Goal: Information Seeking & Learning: Understand process/instructions

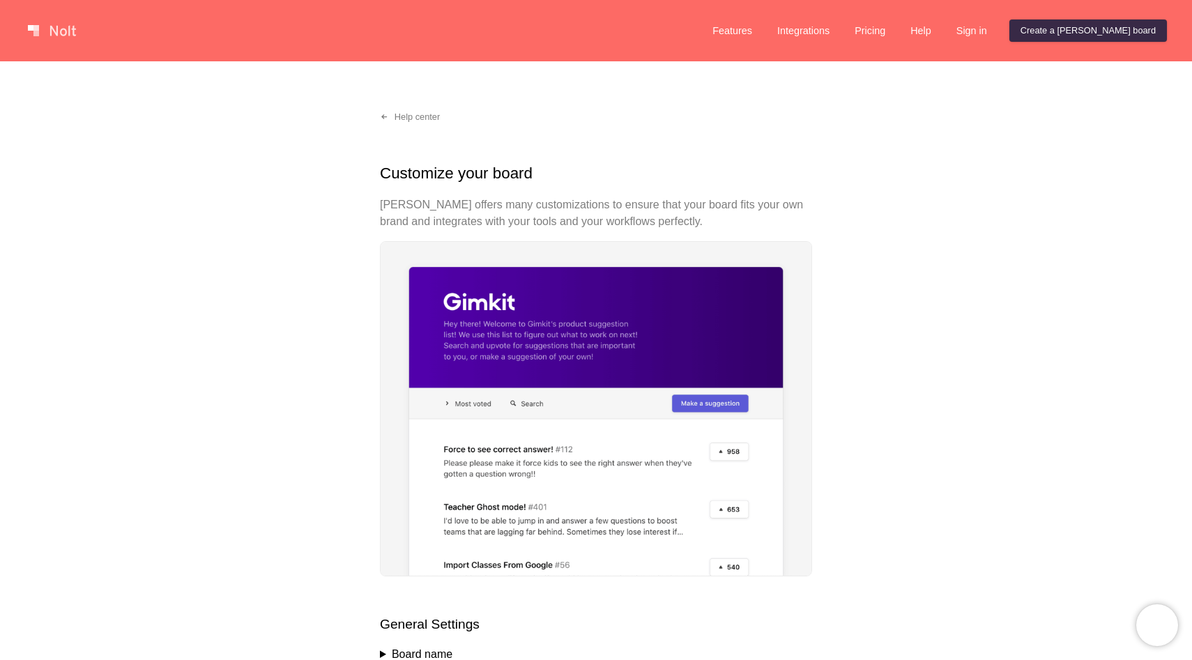
click at [412, 217] on p "[PERSON_NAME] offers many customizations to ensure that your board fits your ow…" at bounding box center [596, 213] width 432 height 33
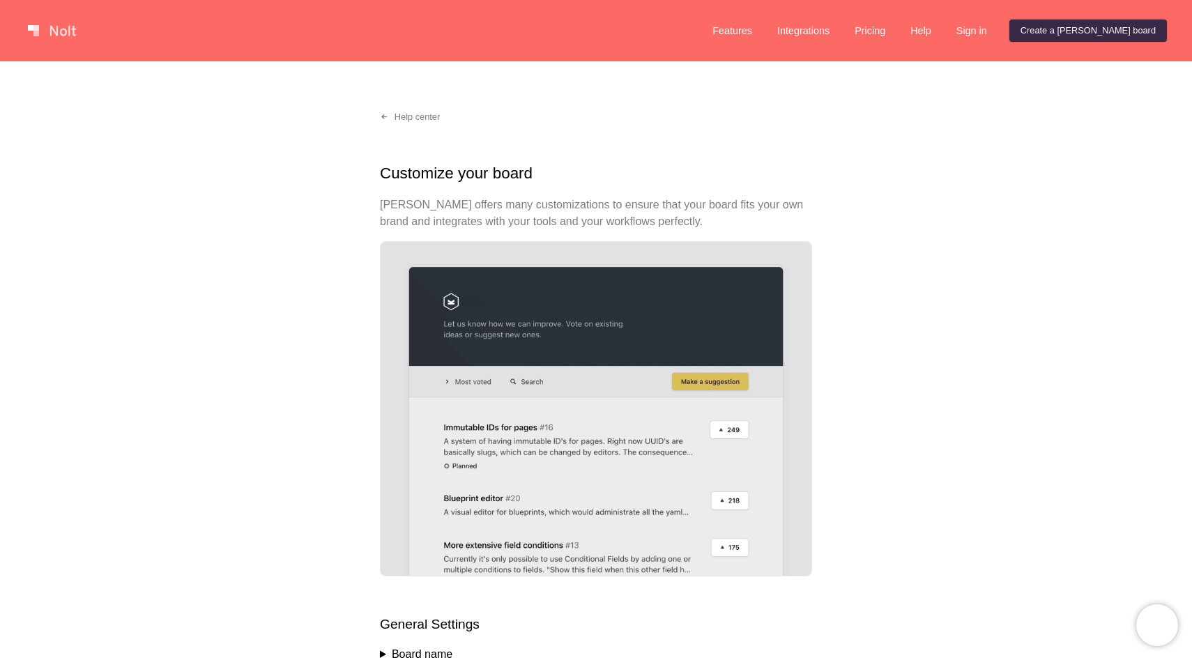
click at [412, 217] on p "[PERSON_NAME] offers many customizations to ensure that your board fits your ow…" at bounding box center [596, 213] width 432 height 33
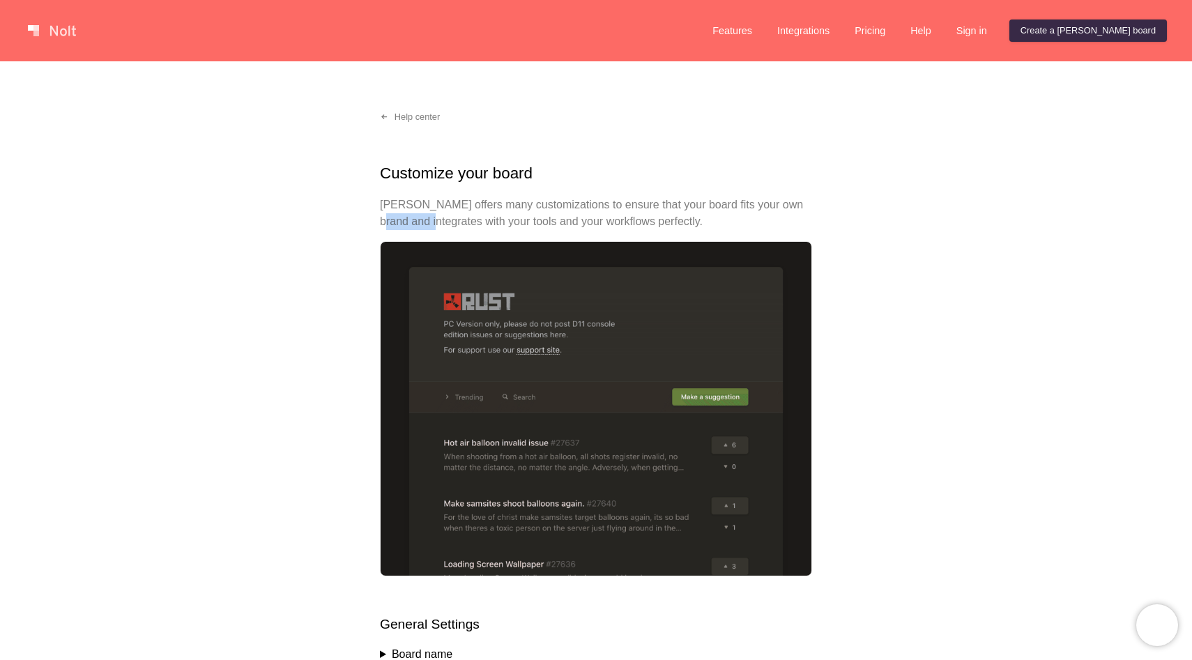
click at [412, 217] on p "[PERSON_NAME] offers many customizations to ensure that your board fits your ow…" at bounding box center [596, 213] width 432 height 33
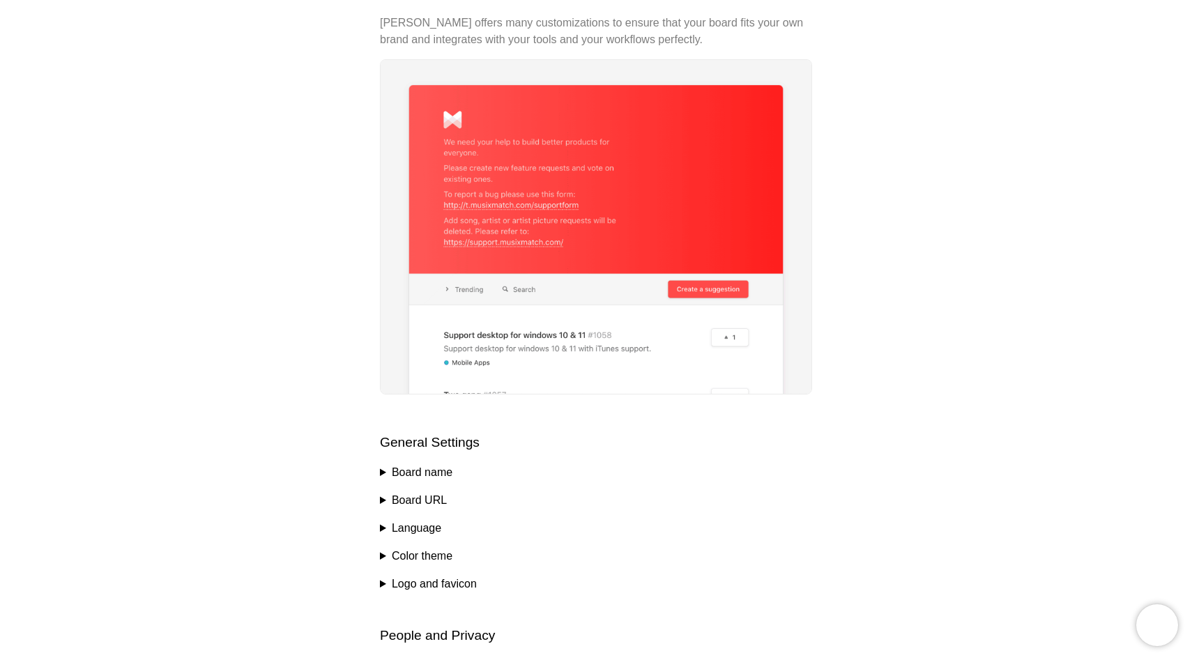
scroll to position [407, 0]
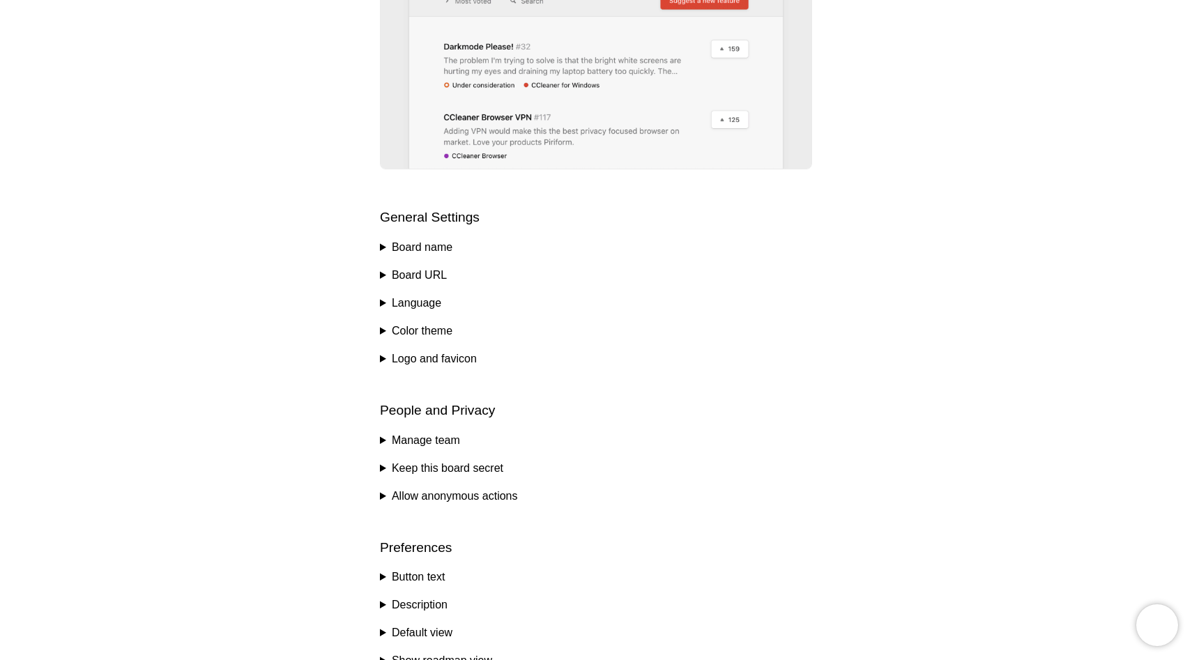
click at [376, 248] on div "Help center Customize your board [PERSON_NAME] offers many customizations to en…" at bounding box center [596, 316] width 1192 height 1325
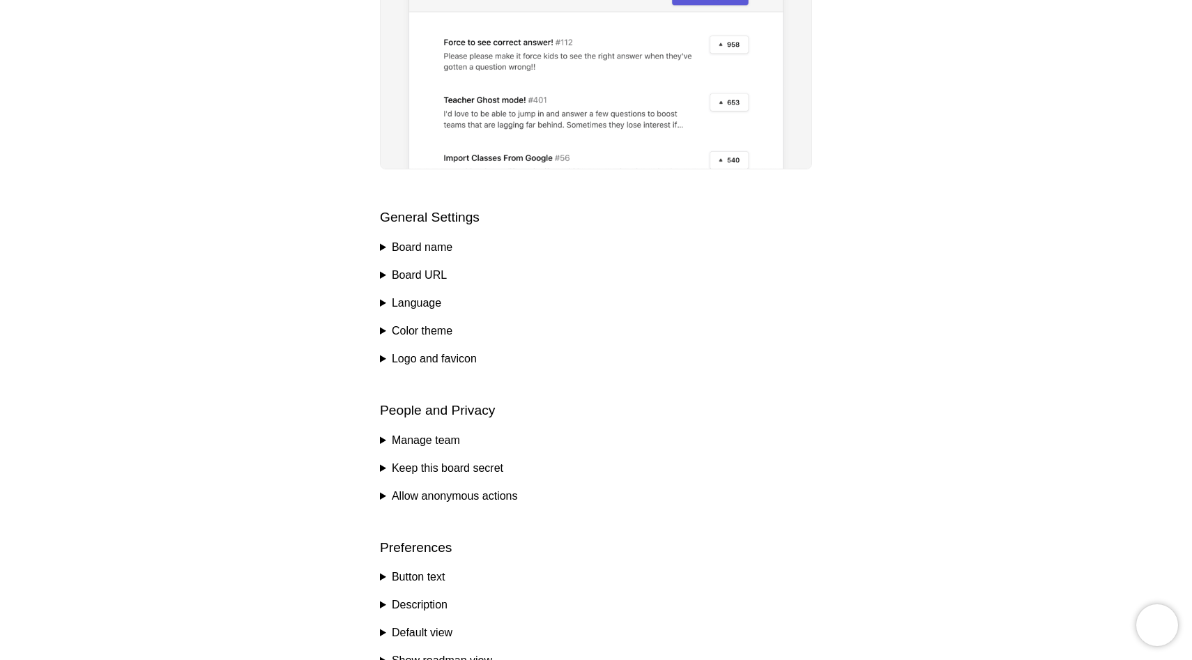
click at [378, 248] on div "Help center Customize your board [PERSON_NAME] offers many customizations to en…" at bounding box center [596, 316] width 1192 height 1325
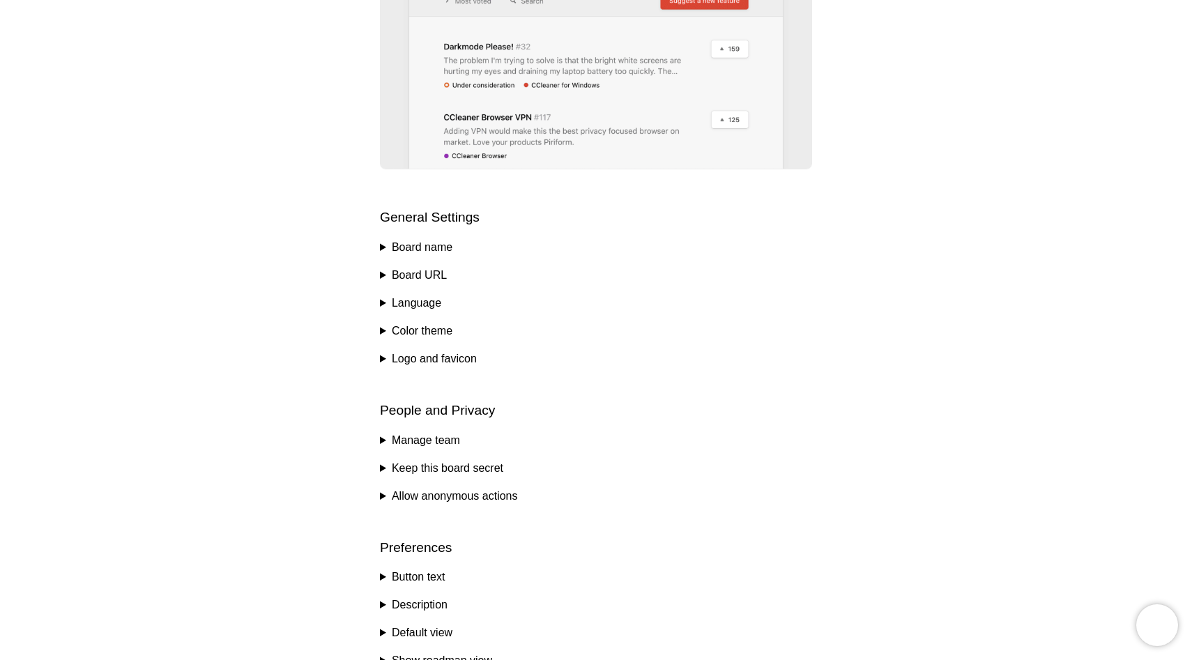
click at [382, 247] on summary "Board name" at bounding box center [596, 247] width 432 height 17
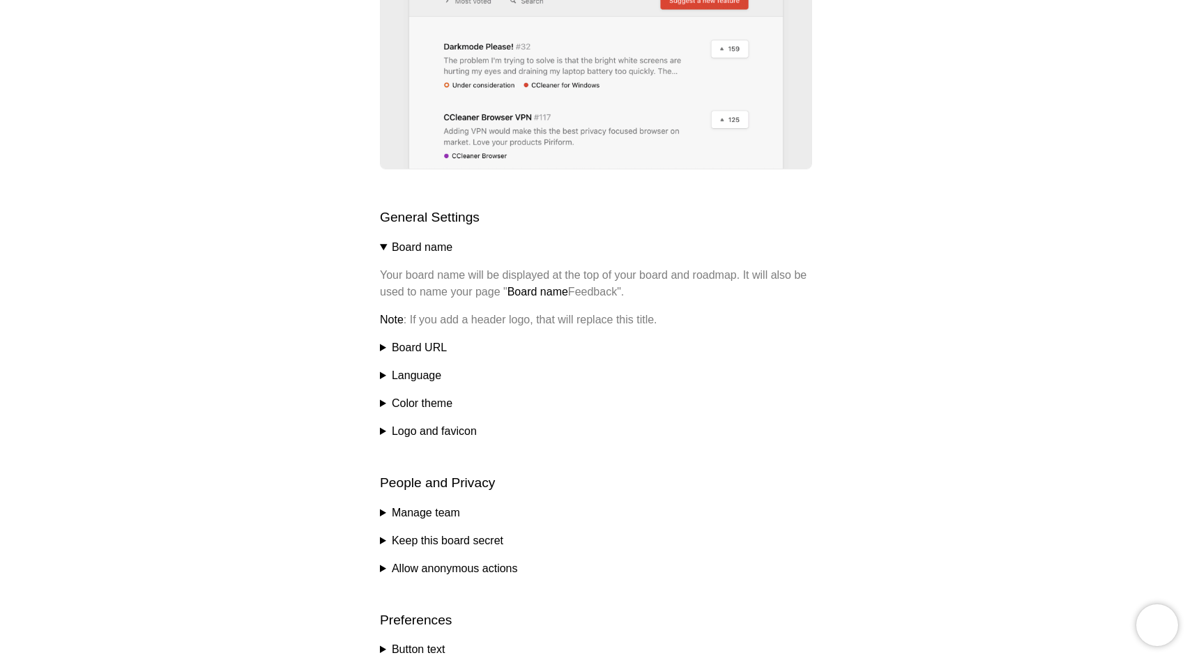
click at [382, 379] on summary "Language" at bounding box center [596, 375] width 432 height 17
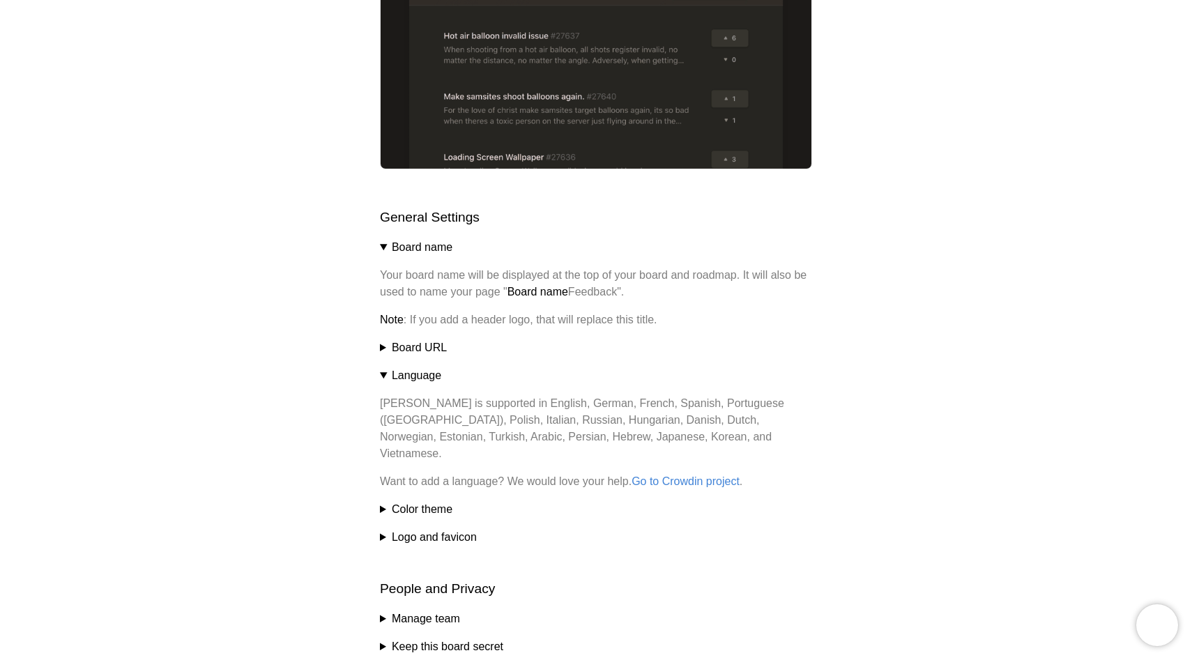
click at [384, 501] on summary "Color theme" at bounding box center [596, 509] width 432 height 17
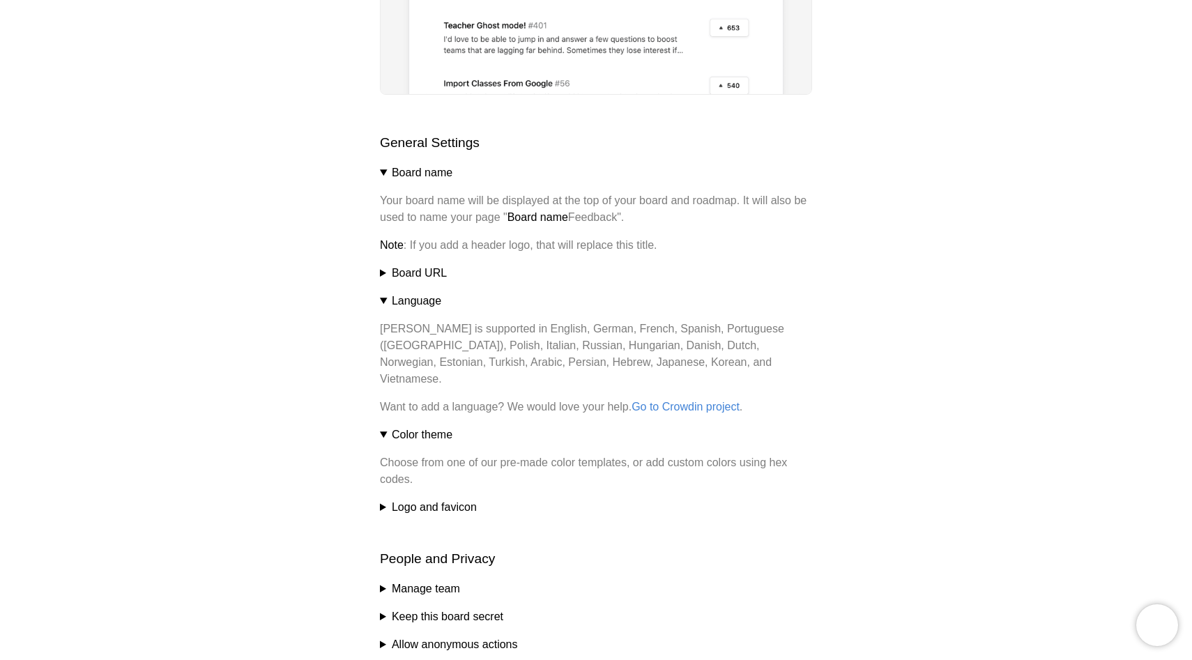
scroll to position [512, 0]
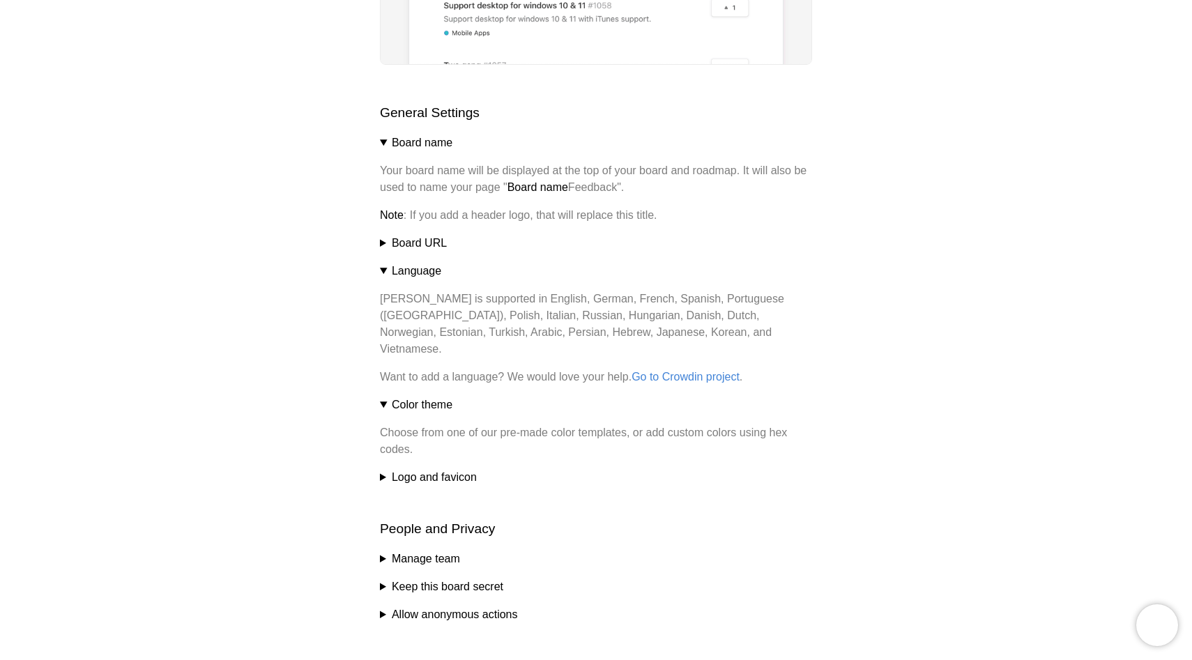
click at [383, 469] on summary "Logo and favicon" at bounding box center [596, 477] width 432 height 17
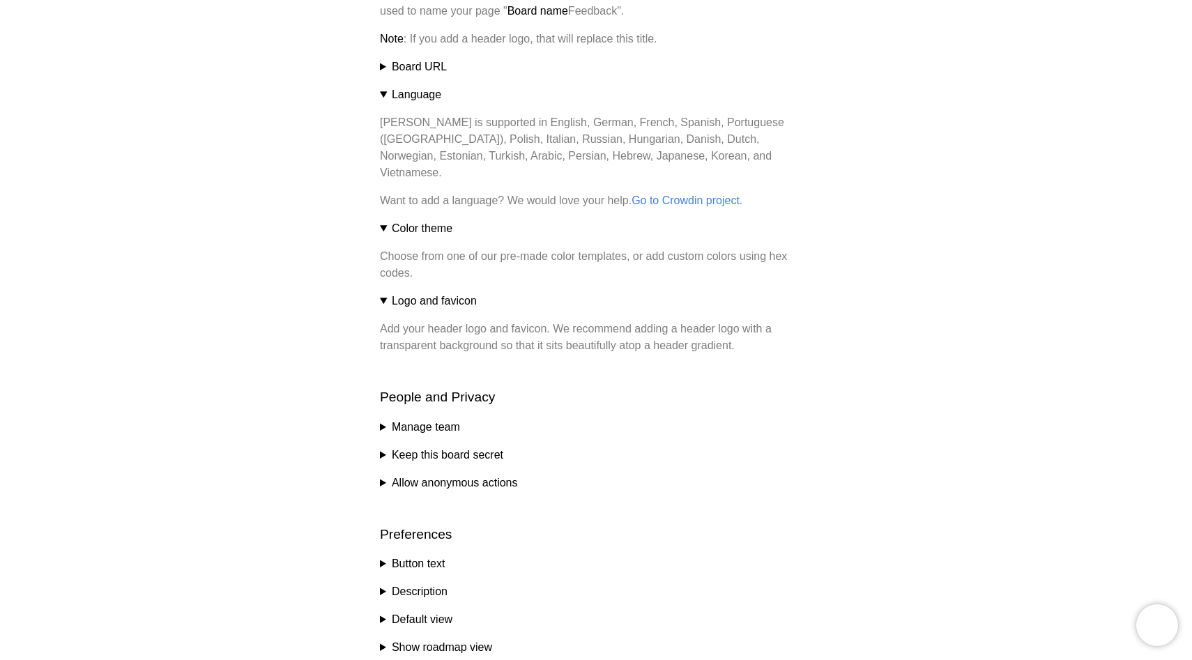
scroll to position [804, 0]
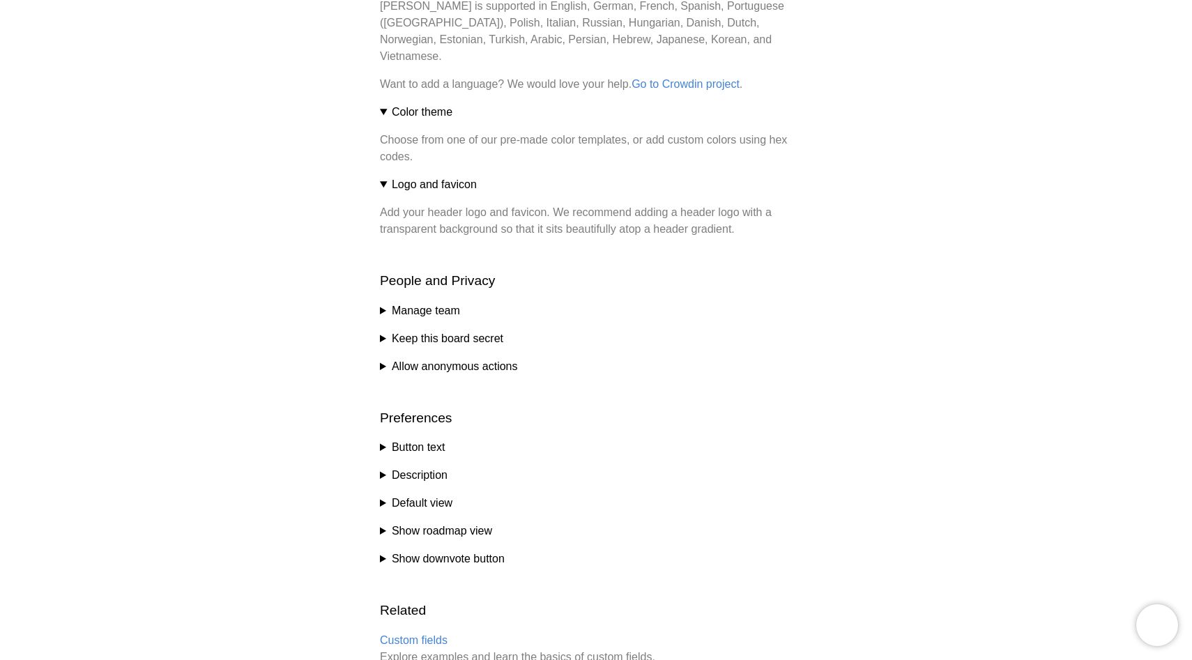
click at [378, 294] on div "Help center Customize your board [PERSON_NAME] offers many customizations to en…" at bounding box center [596, 53] width 1192 height 1593
click at [380, 302] on summary "Manage team" at bounding box center [596, 310] width 432 height 17
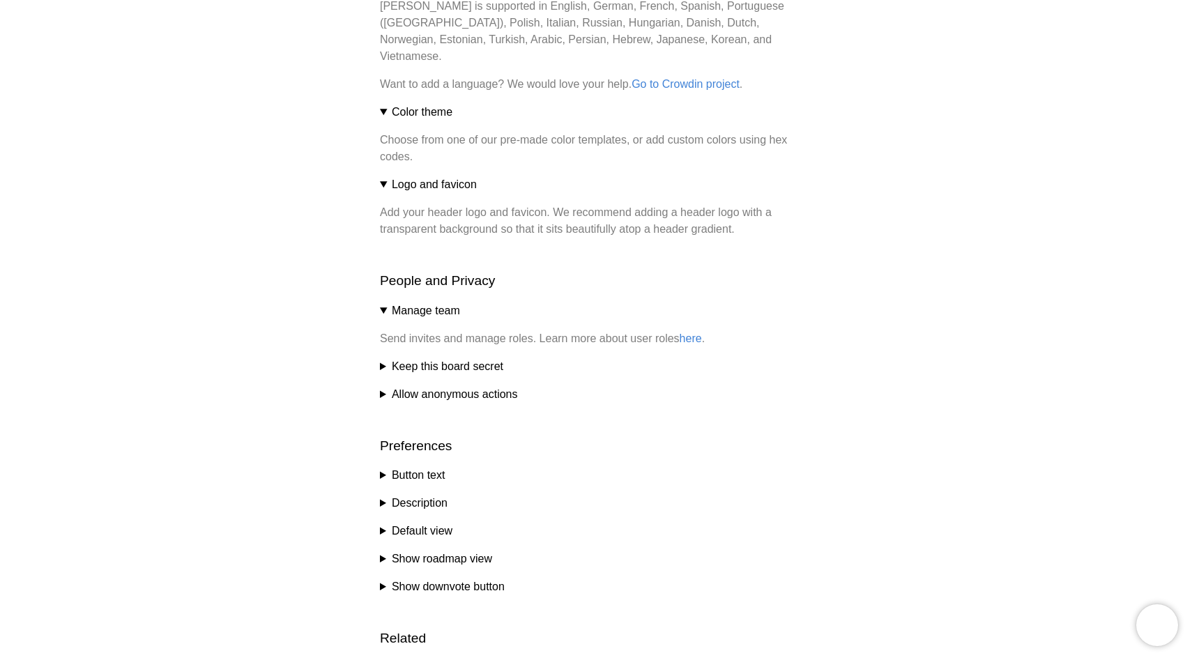
click at [380, 358] on summary "Keep this board secret" at bounding box center [596, 366] width 432 height 17
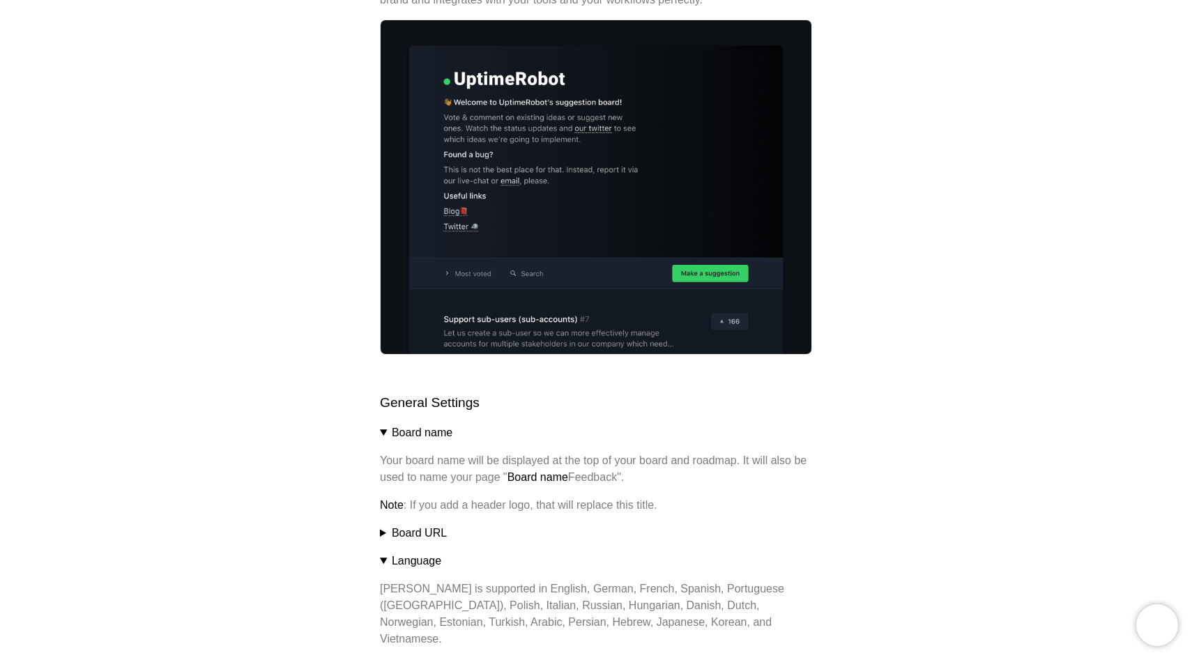
scroll to position [0, 0]
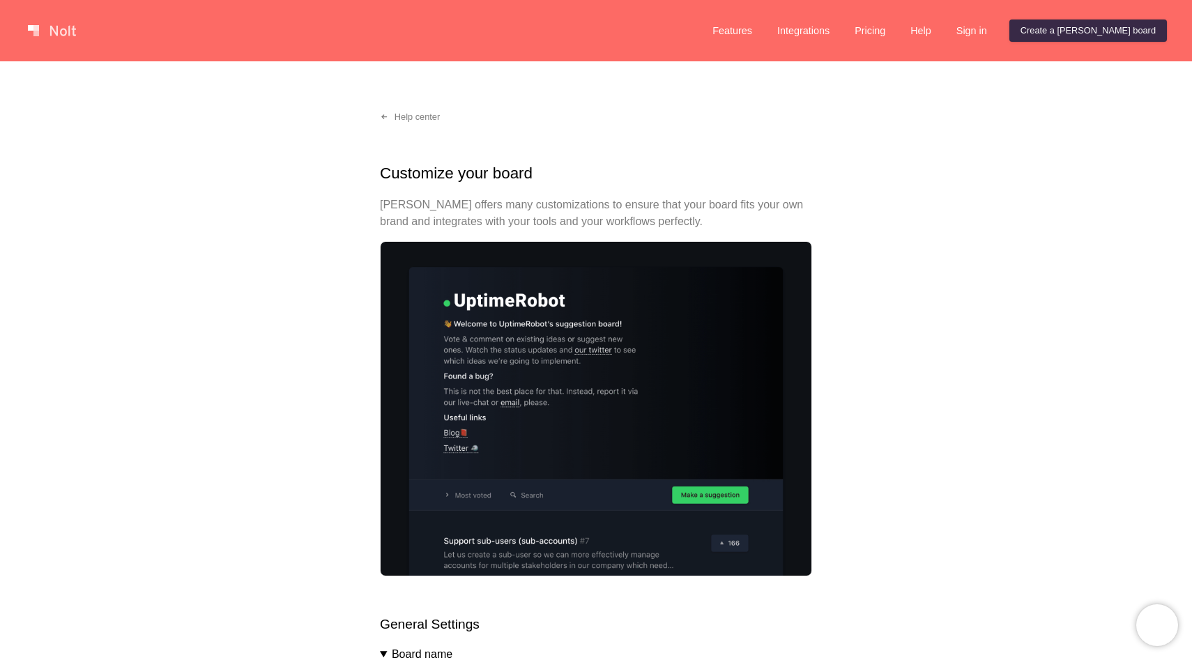
click at [528, 217] on p "[PERSON_NAME] offers many customizations to ensure that your board fits your ow…" at bounding box center [596, 213] width 432 height 33
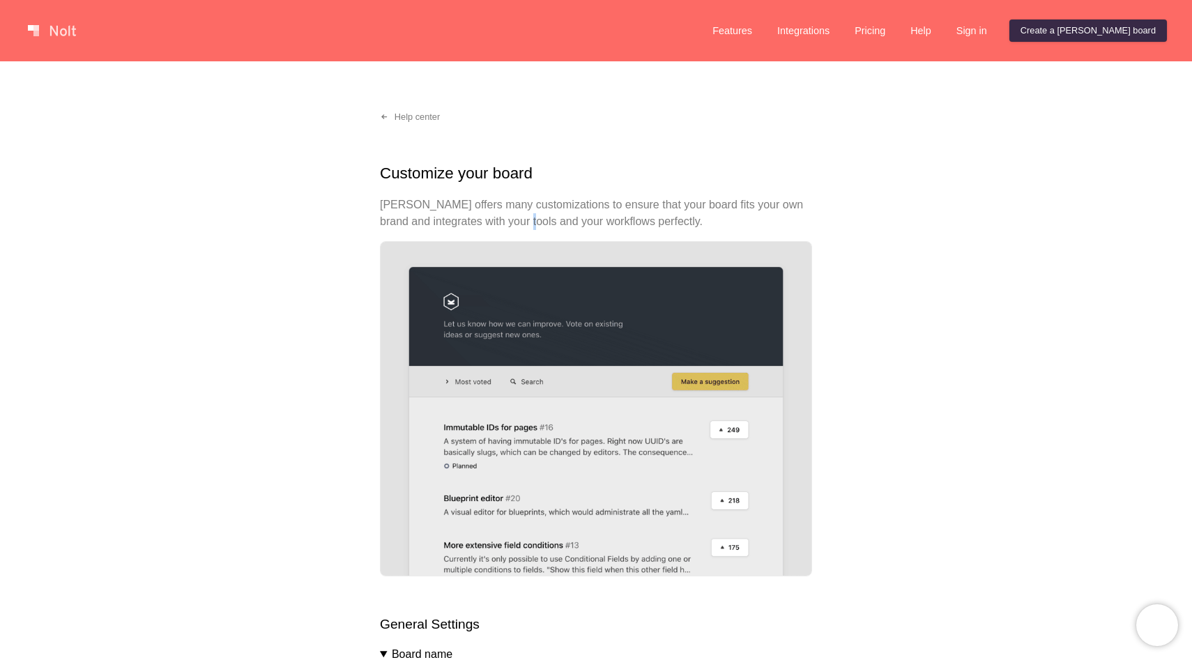
click at [528, 217] on p "[PERSON_NAME] offers many customizations to ensure that your board fits your ow…" at bounding box center [596, 213] width 432 height 33
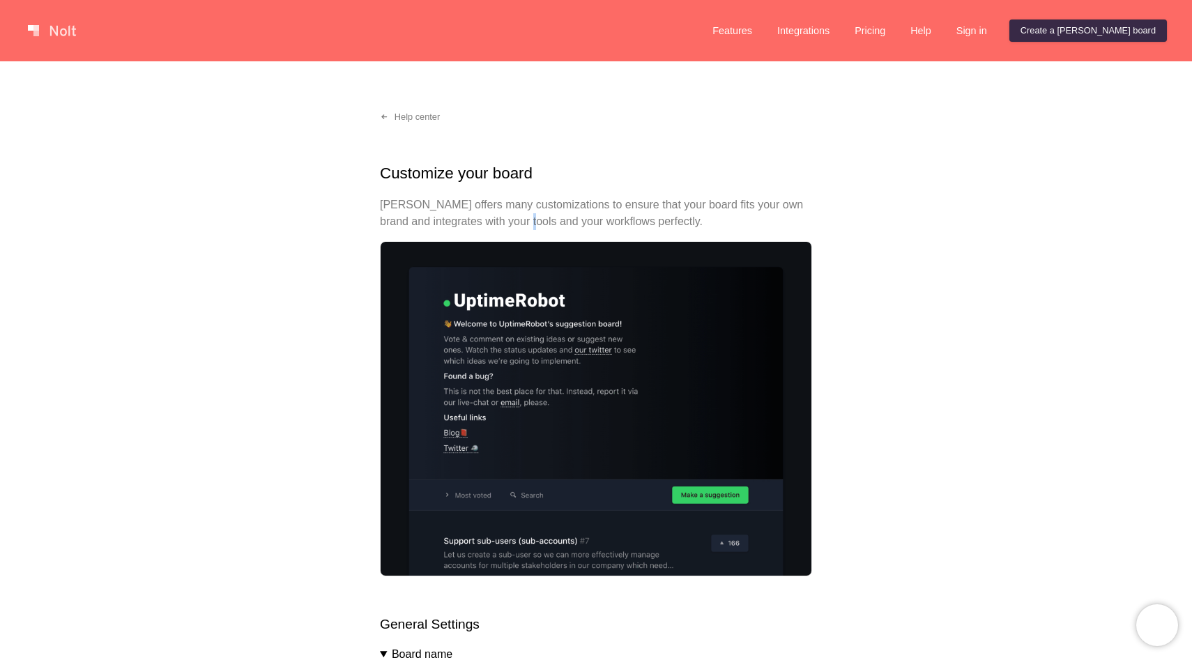
click at [528, 217] on p "[PERSON_NAME] offers many customizations to ensure that your board fits your ow…" at bounding box center [596, 213] width 432 height 33
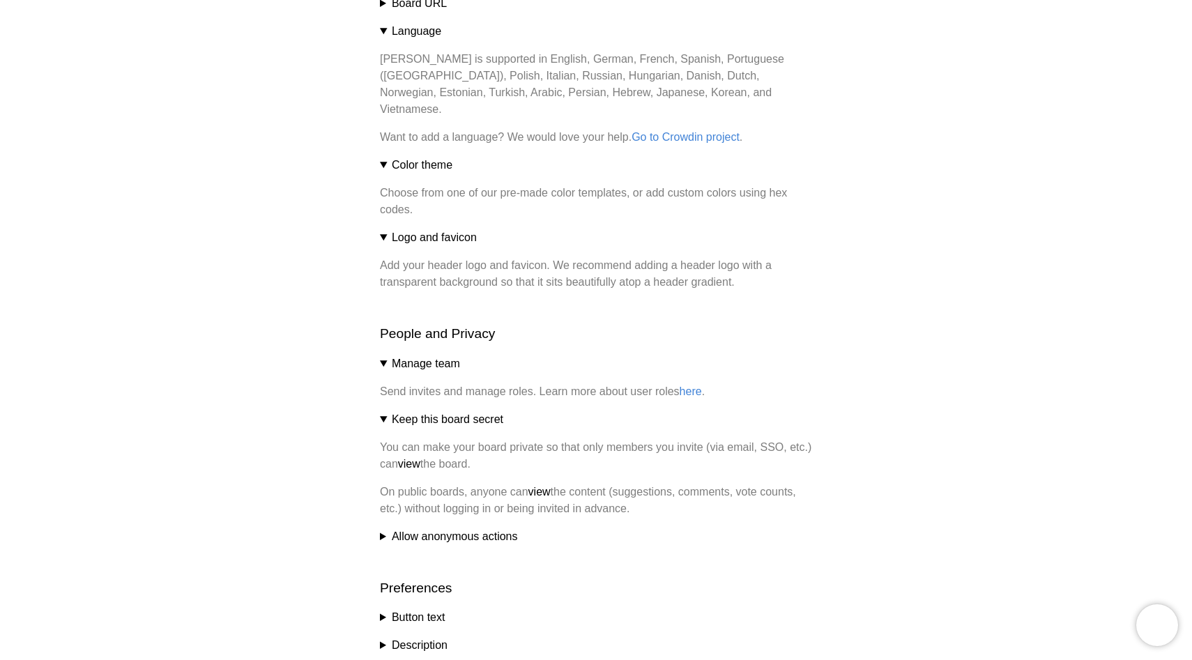
scroll to position [1094, 0]
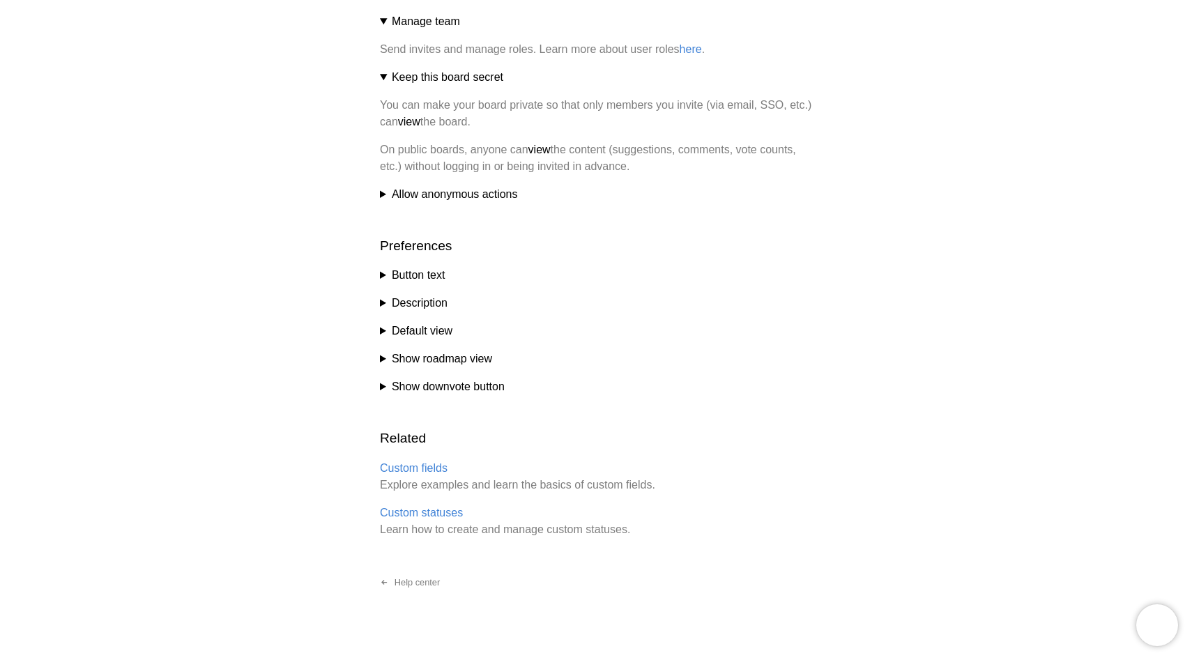
click at [381, 378] on summary "Show downvote button" at bounding box center [596, 386] width 432 height 17
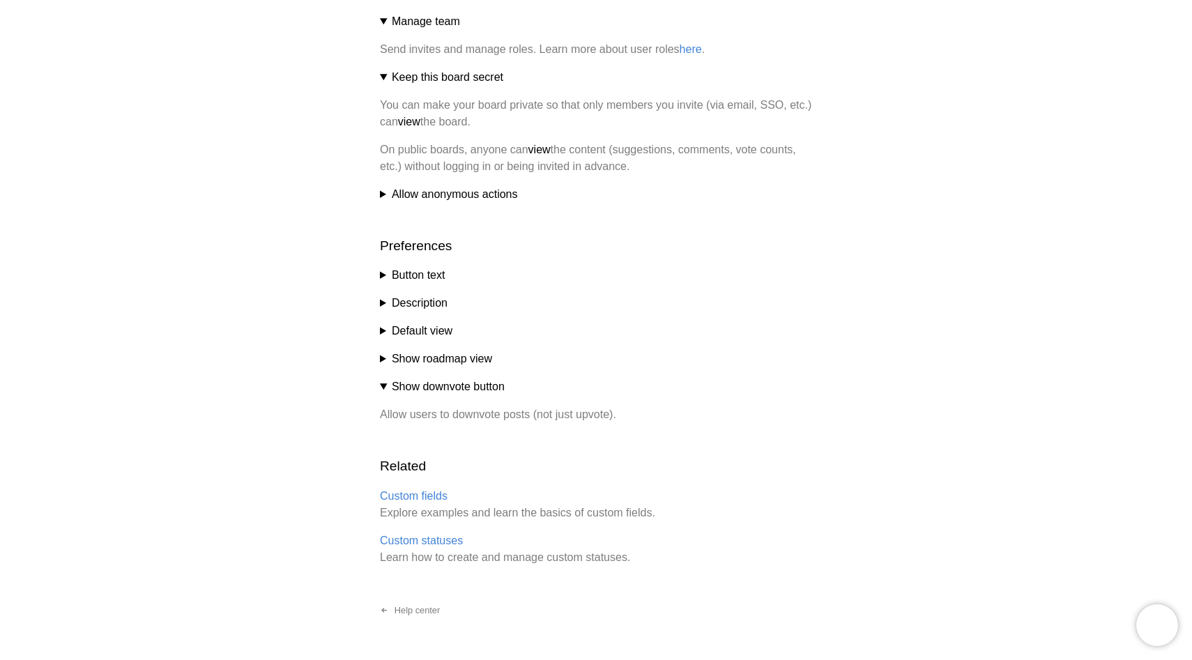
click at [381, 351] on summary "Show roadmap view" at bounding box center [596, 359] width 432 height 17
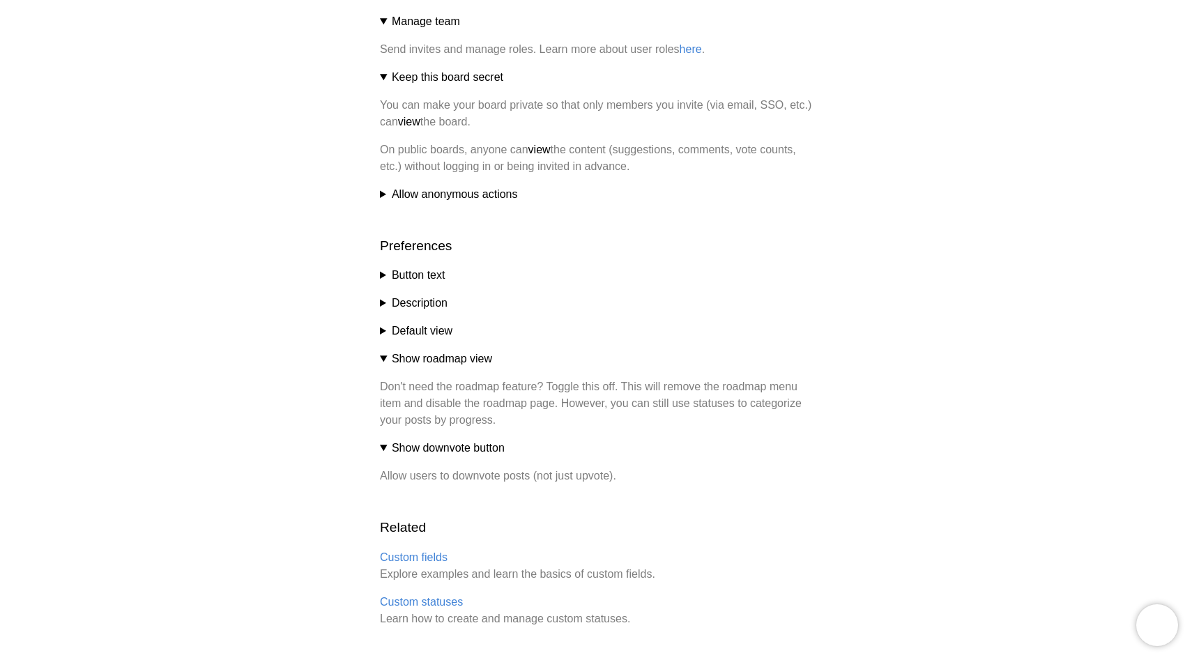
click at [381, 323] on summary "Default view" at bounding box center [596, 331] width 432 height 17
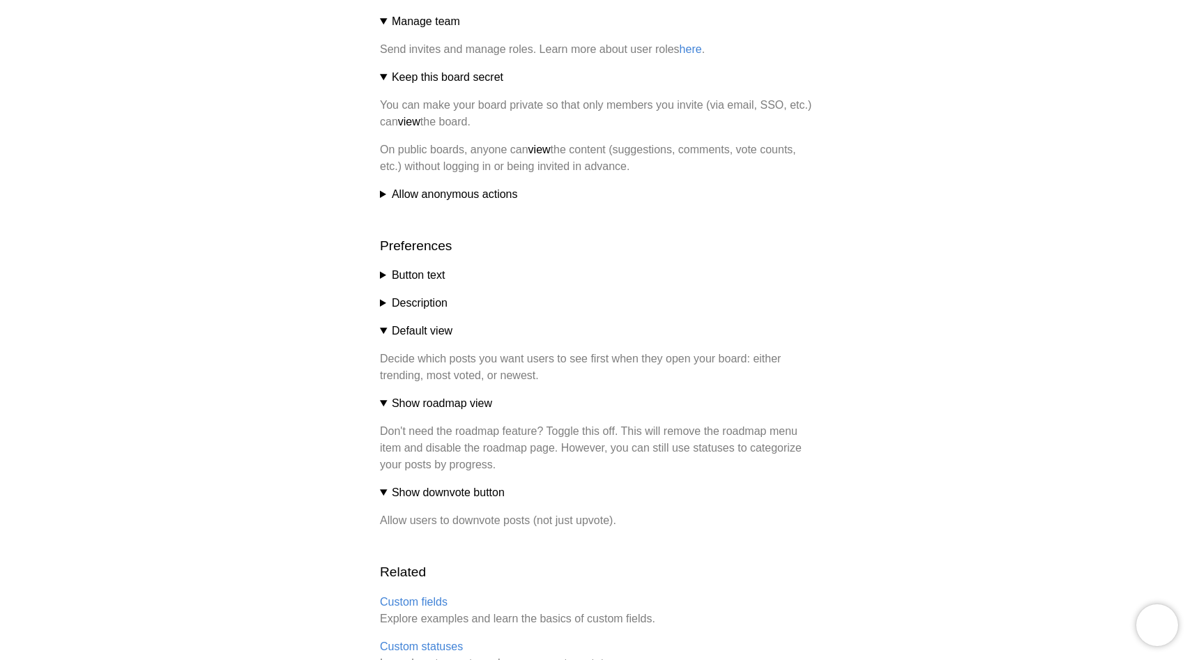
click at [380, 295] on summary "Description" at bounding box center [596, 303] width 432 height 17
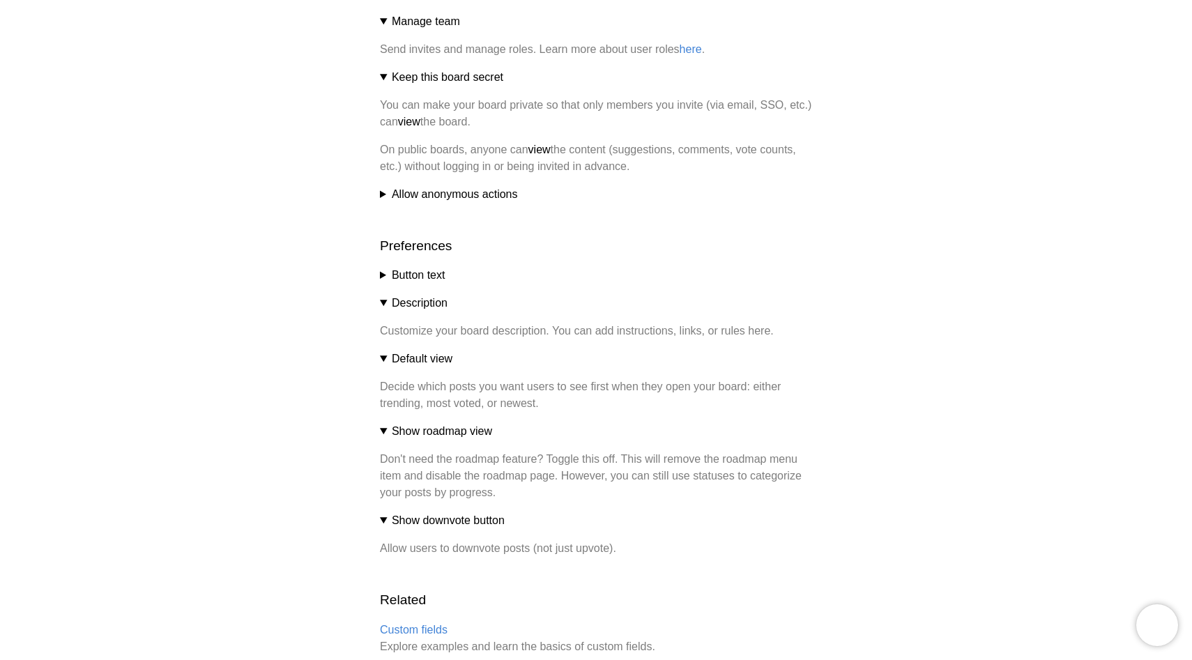
click at [382, 267] on summary "Button text" at bounding box center [596, 275] width 432 height 17
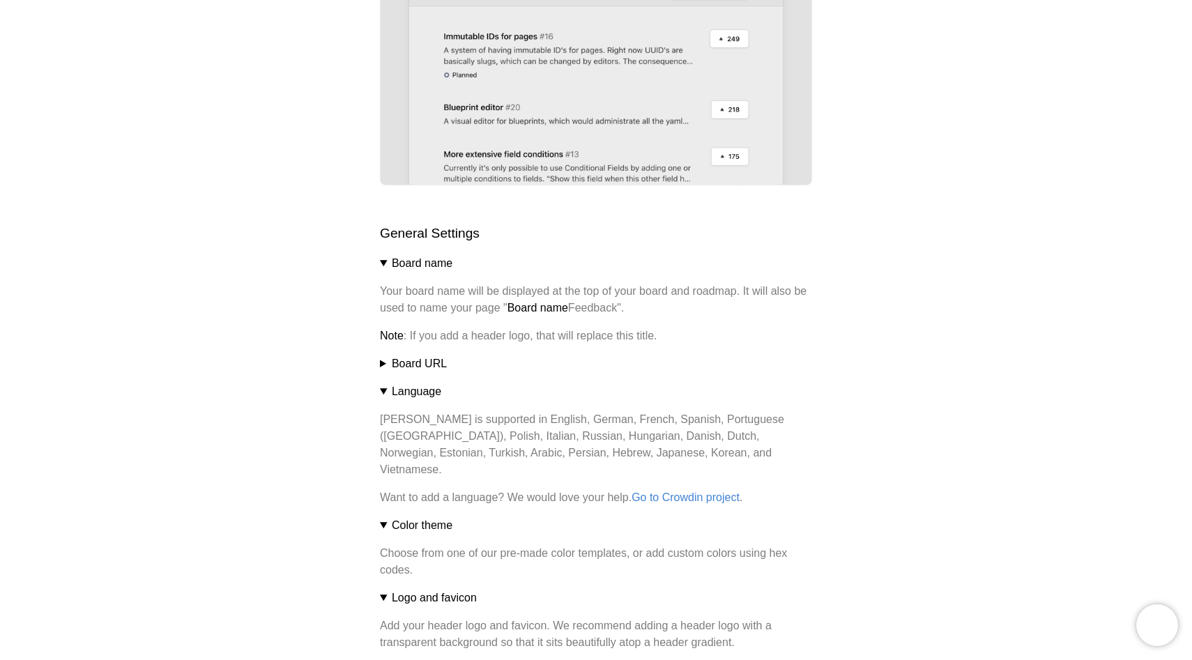
scroll to position [400, 0]
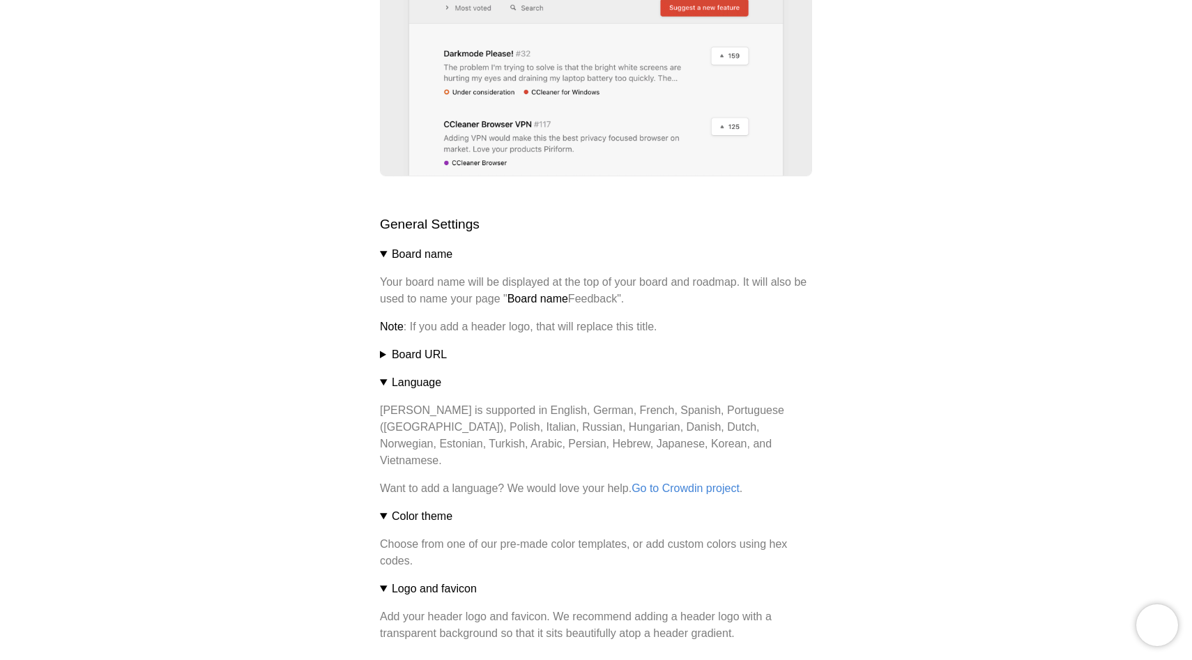
click at [545, 301] on strong "Board name" at bounding box center [537, 299] width 61 height 12
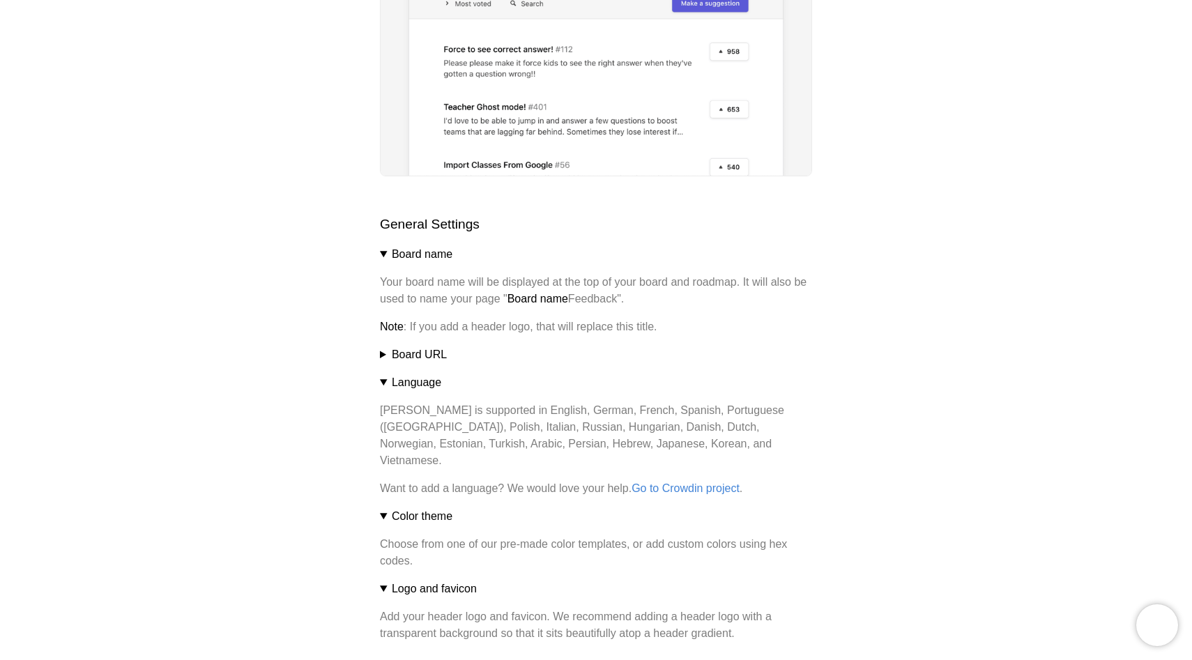
click at [545, 301] on strong "Board name" at bounding box center [537, 299] width 61 height 12
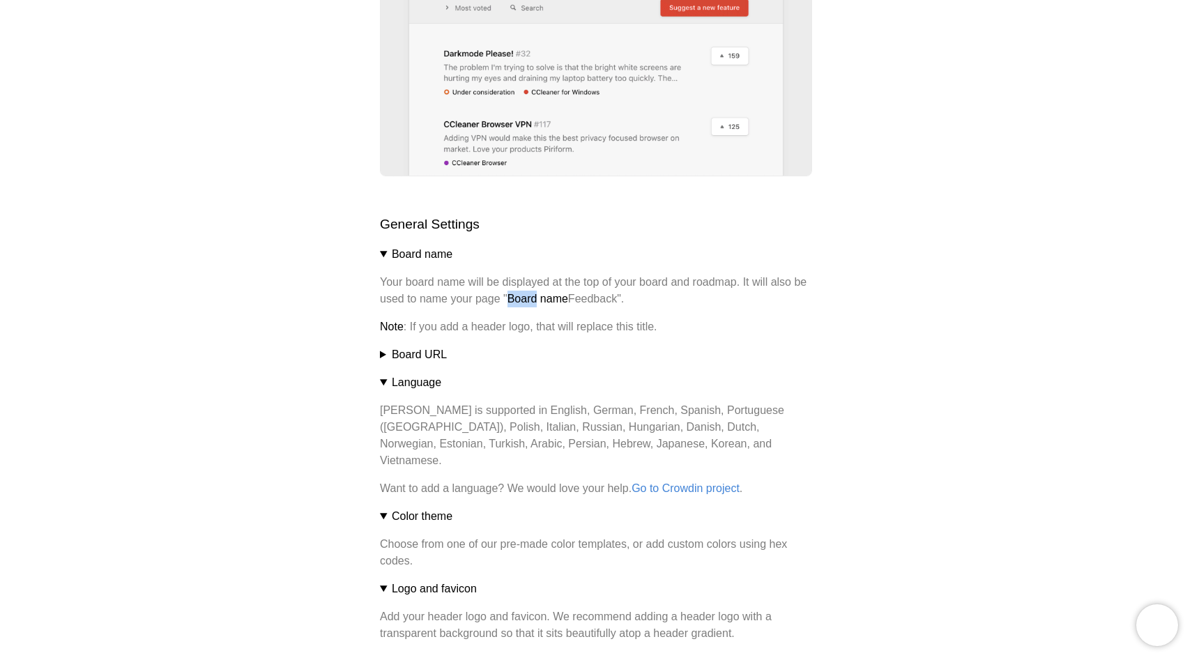
click at [545, 301] on strong "Board name" at bounding box center [537, 299] width 61 height 12
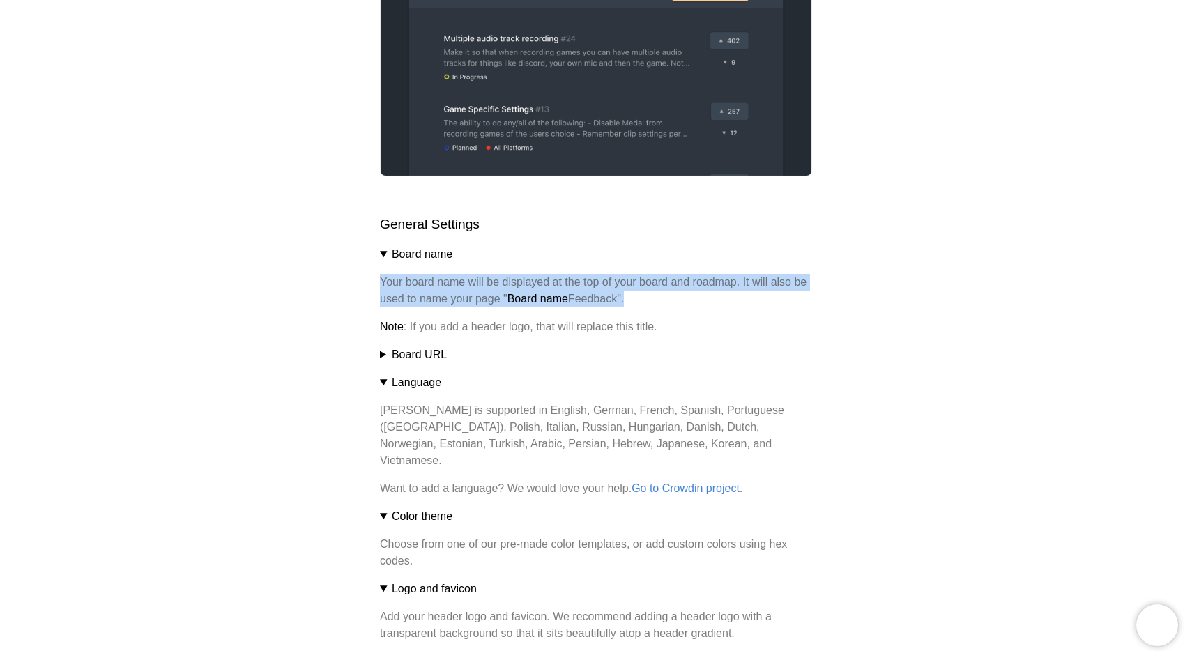
click at [419, 346] on summary "Board URL" at bounding box center [596, 354] width 432 height 17
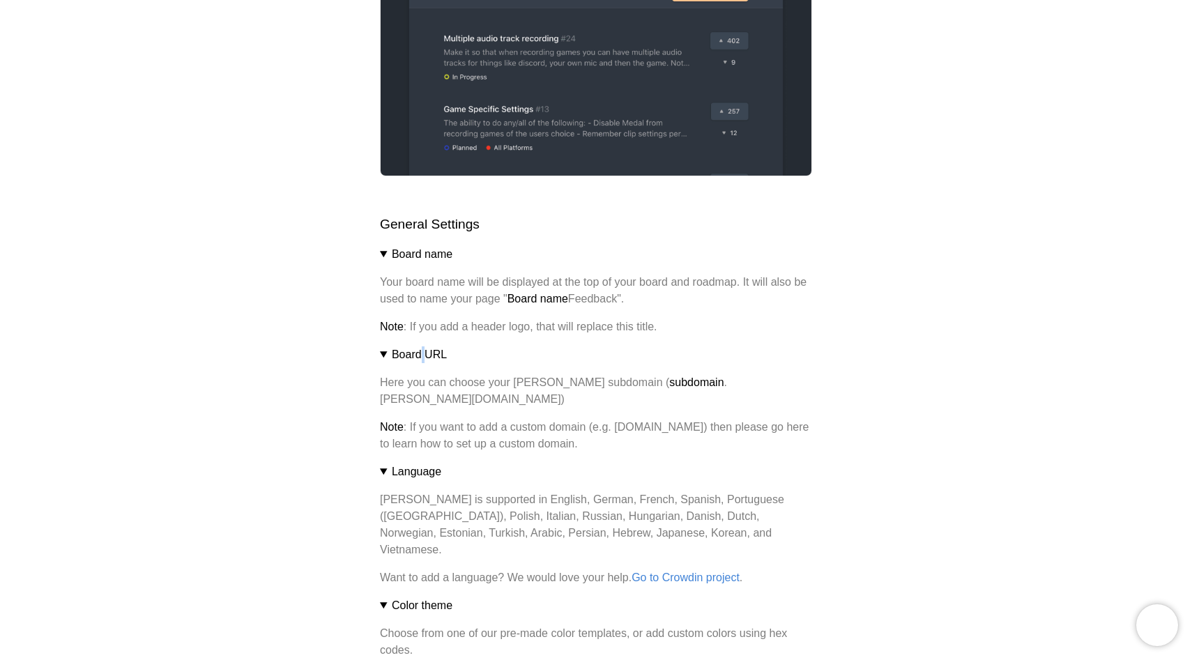
click at [419, 346] on summary "Board URL" at bounding box center [596, 354] width 432 height 17
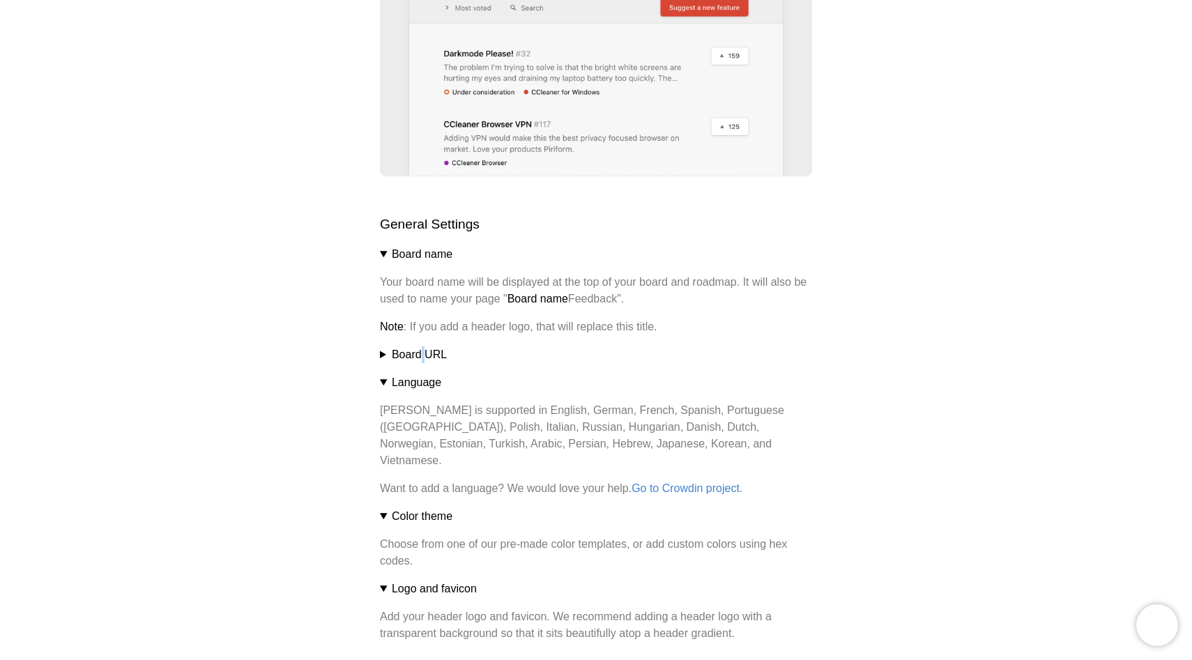
click at [419, 346] on summary "Board URL" at bounding box center [596, 354] width 432 height 17
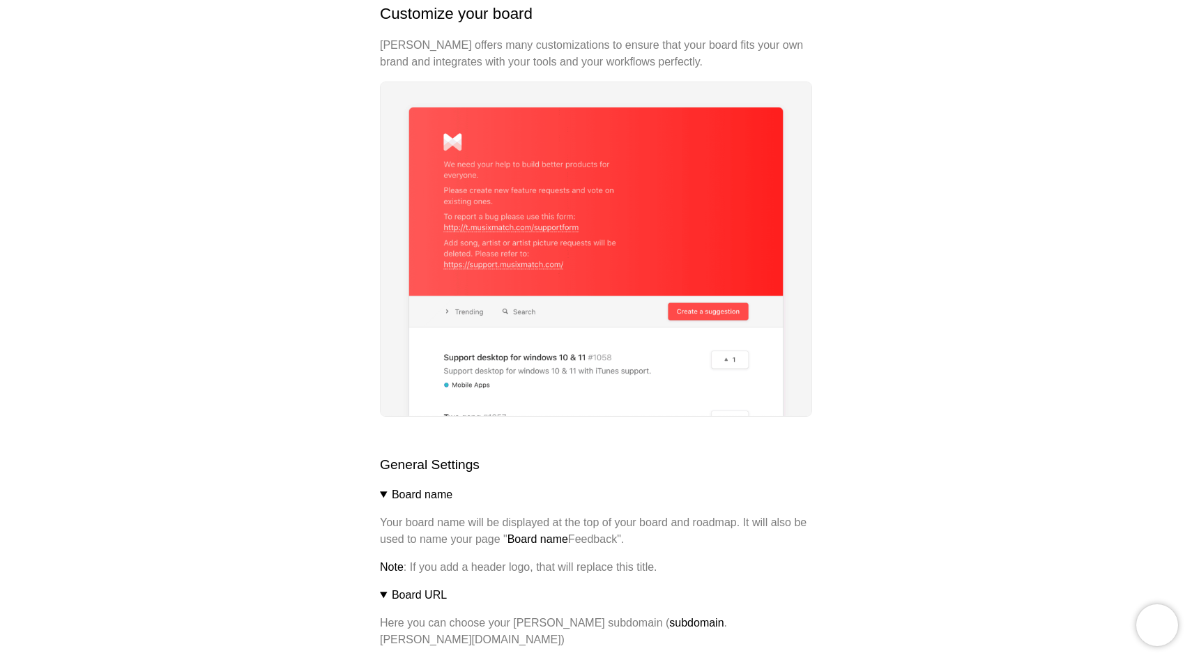
scroll to position [0, 0]
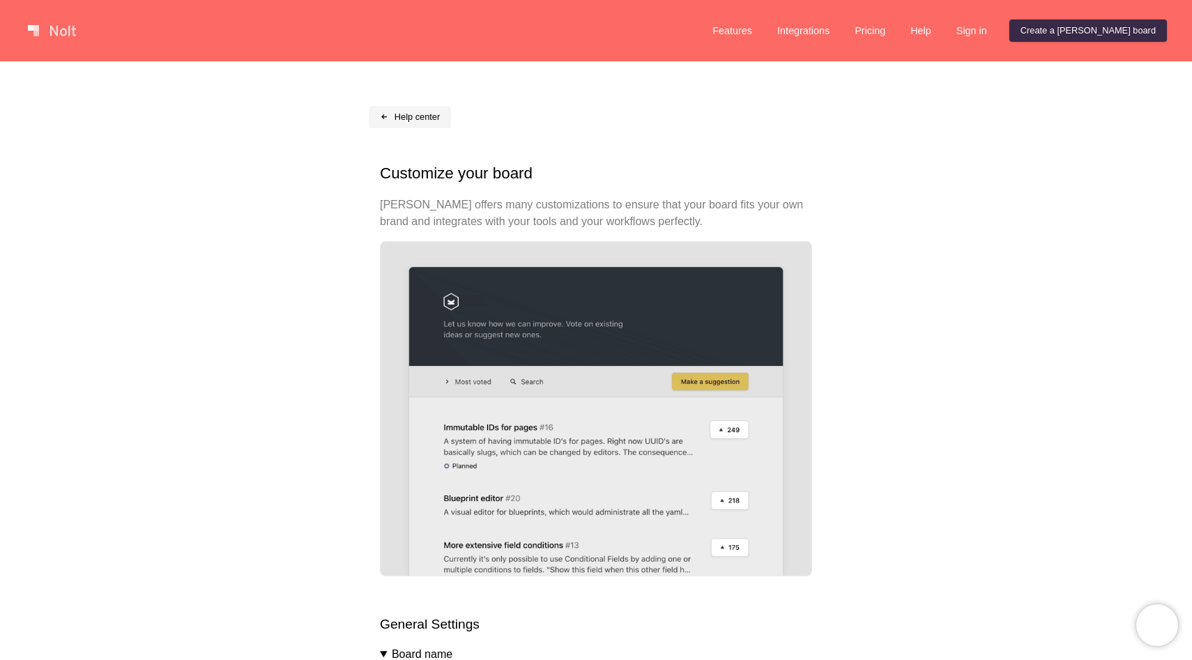
click at [426, 115] on link "Help center" at bounding box center [410, 117] width 82 height 22
